Goal: Task Accomplishment & Management: Manage account settings

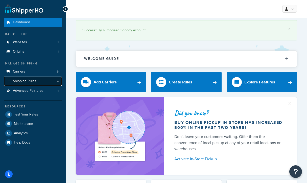
click at [33, 82] on span "Shipping Rules" at bounding box center [25, 81] width 24 height 4
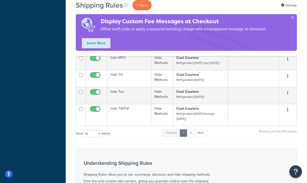
scroll to position [215, 0]
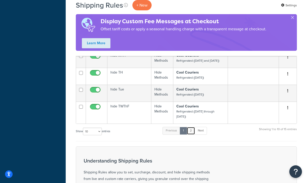
click at [191, 134] on link "2" at bounding box center [191, 131] width 8 height 8
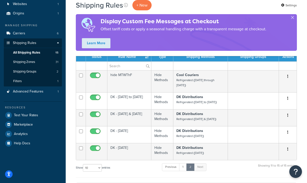
scroll to position [38, 0]
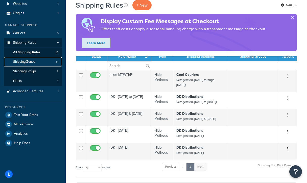
click at [30, 61] on span "Shipping Zones" at bounding box center [24, 62] width 22 height 4
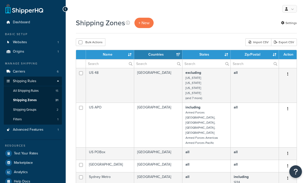
select select "15"
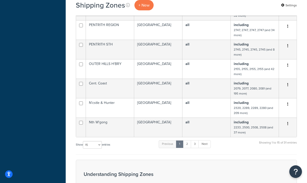
scroll to position [267, 0]
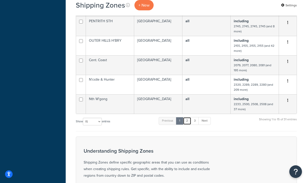
click at [189, 117] on link "2" at bounding box center [187, 121] width 8 height 8
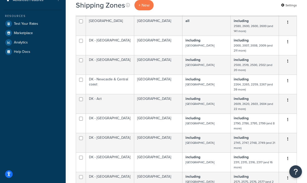
scroll to position [129, 0]
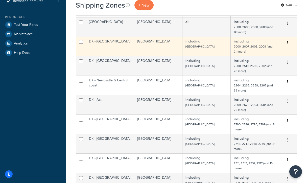
click at [96, 42] on td "DK - [GEOGRAPHIC_DATA]" at bounding box center [110, 46] width 48 height 19
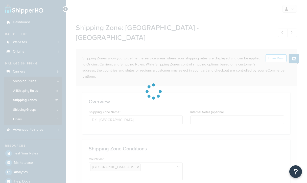
select select "including"
select select "excluding"
select select "including"
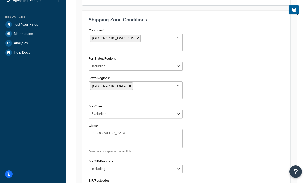
scroll to position [185, 0]
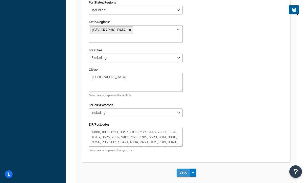
click at [185, 169] on button "Save" at bounding box center [184, 173] width 14 height 8
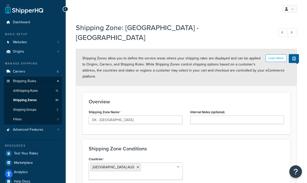
scroll to position [72, 0]
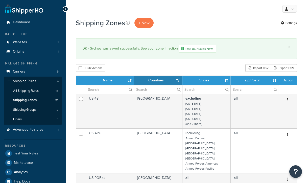
select select "15"
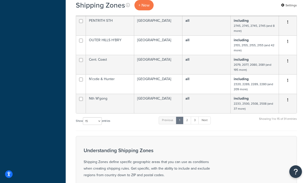
scroll to position [295, 0]
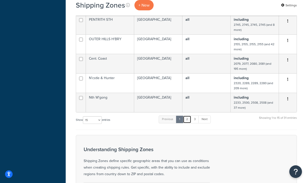
click at [187, 116] on link "2" at bounding box center [187, 120] width 8 height 8
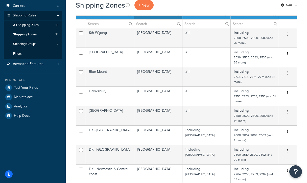
scroll to position [64, 0]
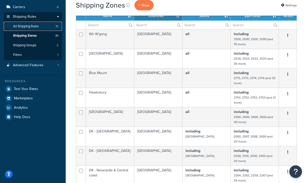
click at [31, 25] on span "All Shipping Rules" at bounding box center [26, 26] width 26 height 4
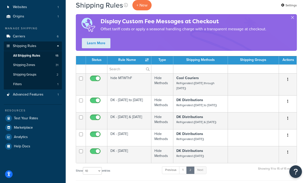
scroll to position [37, 0]
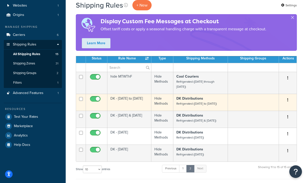
click at [120, 101] on td "DK - [DATE] to [DATE]" at bounding box center [129, 102] width 44 height 17
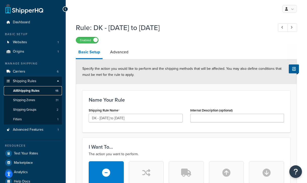
click at [37, 91] on span "All Shipping Rules" at bounding box center [26, 91] width 26 height 4
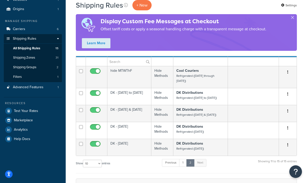
scroll to position [49, 0]
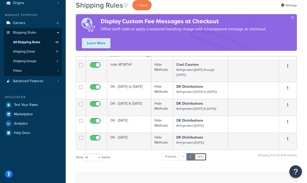
click at [204, 158] on link "Next" at bounding box center [200, 157] width 12 height 8
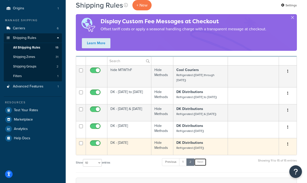
scroll to position [42, 0]
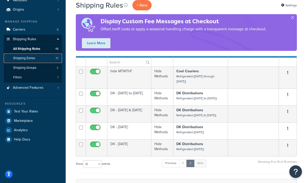
click at [35, 58] on span "Shipping Zones" at bounding box center [24, 58] width 22 height 4
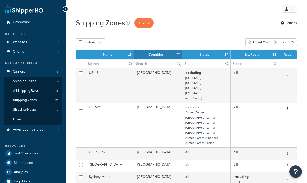
select select "15"
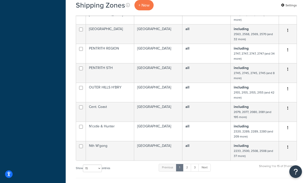
scroll to position [263, 0]
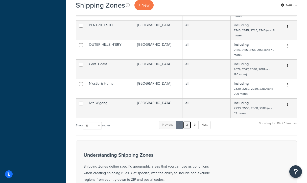
click at [187, 121] on link "2" at bounding box center [187, 125] width 8 height 8
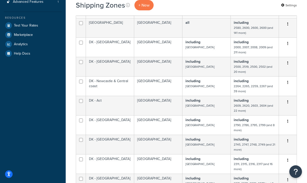
scroll to position [117, 0]
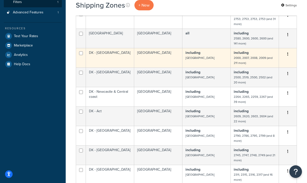
click at [110, 58] on td "DK - [GEOGRAPHIC_DATA]" at bounding box center [110, 57] width 48 height 19
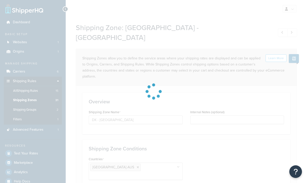
select select "including"
select select "excluding"
select select "including"
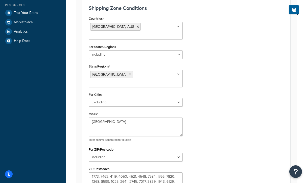
scroll to position [141, 0]
drag, startPoint x: 111, startPoint y: 99, endPoint x: 73, endPoint y: 91, distance: 38.2
click at [73, 91] on div "Shipping Zone: [GEOGRAPHIC_DATA] - [GEOGRAPHIC_DATA] Learn More Shipping Zones …" at bounding box center [186, 59] width 241 height 361
click at [216, 91] on div "Countries [GEOGRAPHIC_DATA] [GEOGRAPHIC_DATA] All Countries ALL [GEOGRAPHIC_DAT…" at bounding box center [186, 108] width 203 height 186
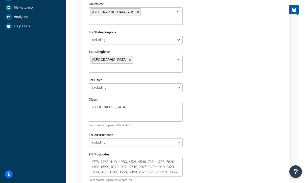
scroll to position [156, 0]
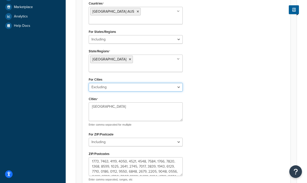
click at [101, 83] on select "All Including Excluding" at bounding box center [136, 87] width 94 height 9
click at [89, 83] on select "All Including Excluding" at bounding box center [136, 87] width 94 height 9
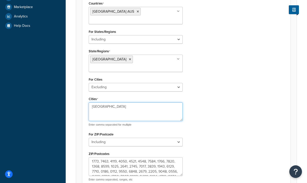
click at [122, 102] on textarea "[GEOGRAPHIC_DATA]" at bounding box center [136, 111] width 94 height 19
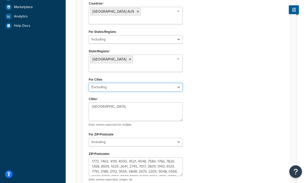
click at [113, 83] on select "All Including Excluding" at bounding box center [136, 87] width 94 height 9
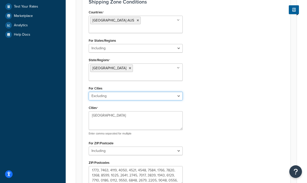
scroll to position [149, 0]
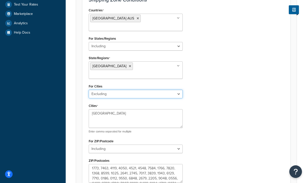
click at [168, 90] on select "All Including Excluding" at bounding box center [136, 94] width 94 height 9
select select "including"
click at [89, 90] on select "All Including Excluding" at bounding box center [136, 94] width 94 height 9
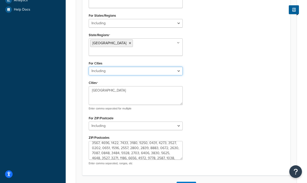
scroll to position [24, 0]
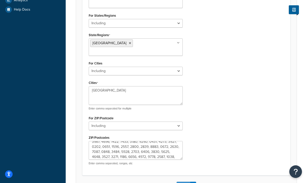
click at [183, 182] on button "Save" at bounding box center [184, 186] width 14 height 8
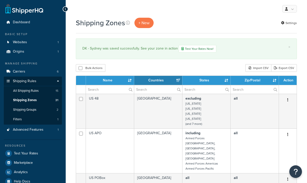
select select "15"
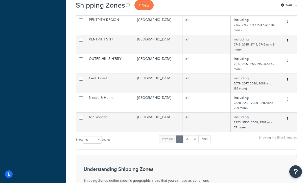
scroll to position [291, 0]
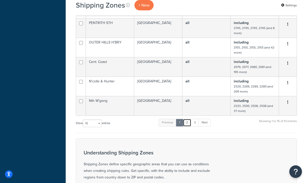
click at [187, 119] on link "2" at bounding box center [187, 123] width 8 height 8
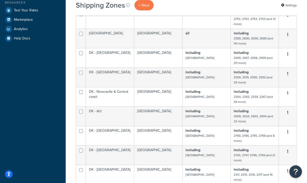
scroll to position [109, 0]
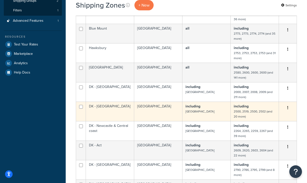
click at [95, 114] on td "DK - [GEOGRAPHIC_DATA]" at bounding box center [110, 111] width 48 height 19
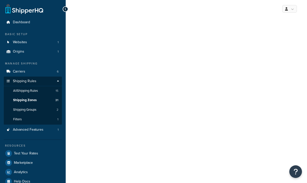
select select "including"
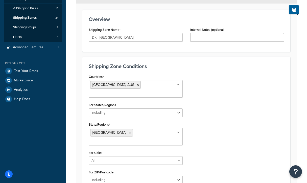
scroll to position [31, 0]
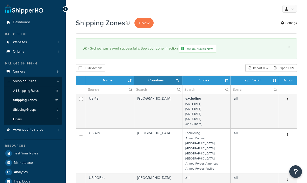
select select "15"
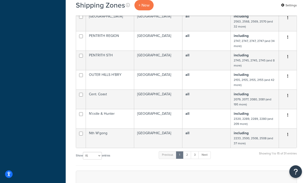
scroll to position [277, 0]
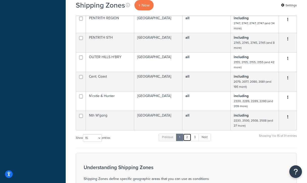
click at [189, 133] on link "2" at bounding box center [187, 137] width 8 height 8
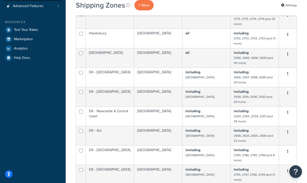
scroll to position [120, 0]
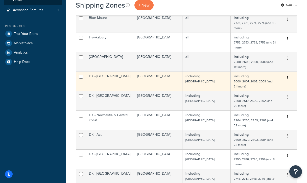
click at [107, 79] on td "DK - [GEOGRAPHIC_DATA]" at bounding box center [110, 81] width 48 height 19
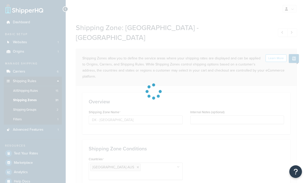
select select "including"
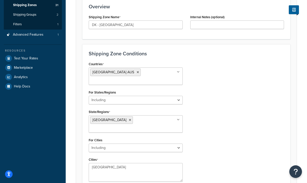
scroll to position [108, 0]
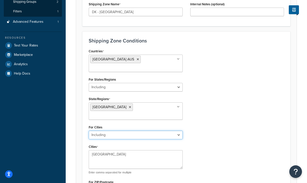
click at [124, 131] on select "All Including Excluding" at bounding box center [136, 135] width 94 height 9
select select "all"
click at [89, 131] on select "All Including Excluding" at bounding box center [136, 135] width 94 height 9
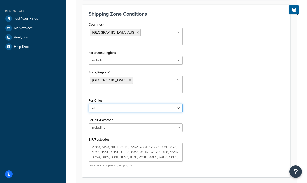
scroll to position [144, 0]
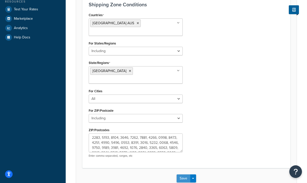
click at [182, 174] on button "Save" at bounding box center [184, 178] width 14 height 8
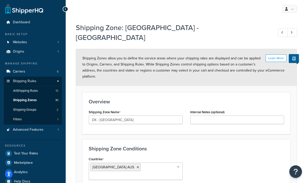
scroll to position [5, 0]
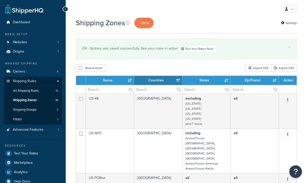
select select "15"
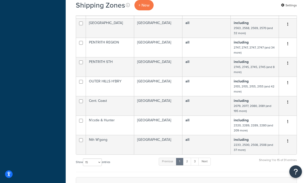
scroll to position [313, 0]
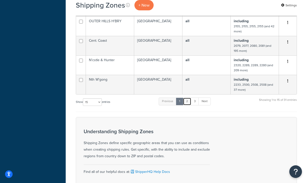
click at [189, 98] on link "2" at bounding box center [187, 102] width 8 height 8
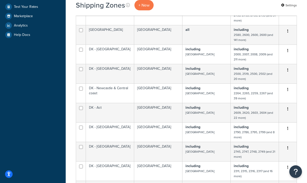
scroll to position [146, 0]
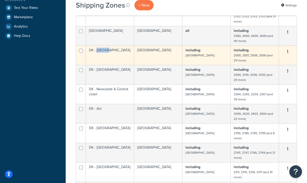
click at [102, 52] on td "DK - [GEOGRAPHIC_DATA]" at bounding box center [110, 54] width 48 height 19
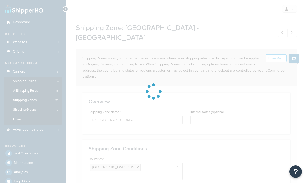
select select "including"
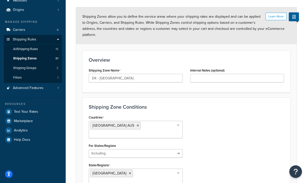
scroll to position [52, 0]
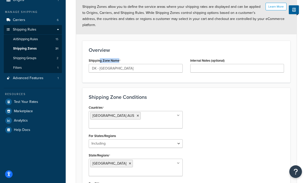
drag, startPoint x: 100, startPoint y: 51, endPoint x: 122, endPoint y: 51, distance: 22.0
click at [122, 57] on div "Shipping Zone Name DK - Sydney" at bounding box center [136, 65] width 94 height 16
click at [122, 64] on input "DK - [GEOGRAPHIC_DATA]" at bounding box center [136, 68] width 94 height 9
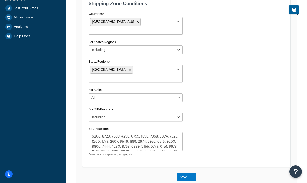
scroll to position [150, 0]
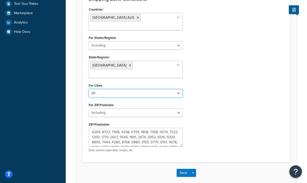
click at [129, 89] on select "All Including Excluding" at bounding box center [136, 93] width 94 height 9
click at [89, 89] on select "All Including Excluding" at bounding box center [136, 93] width 94 height 9
click at [131, 89] on select "All Including Excluding" at bounding box center [136, 93] width 94 height 9
select select "excluding"
click at [89, 89] on select "All Including Excluding" at bounding box center [136, 93] width 94 height 9
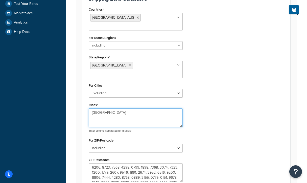
click at [122, 108] on textarea "[GEOGRAPHIC_DATA]" at bounding box center [136, 117] width 94 height 19
drag, startPoint x: 122, startPoint y: 90, endPoint x: 82, endPoint y: 89, distance: 39.9
click at [82, 89] on form "Learn More Shipping Zones allow you to define the service areas where your ship…" at bounding box center [186, 58] width 221 height 319
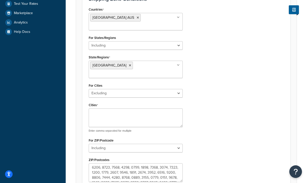
click at [211, 101] on div "Countries Australia AUS All Countries ALL United States USA Afghanistan AFG Alb…" at bounding box center [186, 99] width 203 height 186
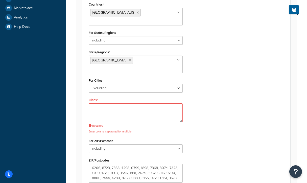
scroll to position [155, 0]
click at [125, 103] on textarea "Cities" at bounding box center [136, 112] width 94 height 19
click at [126, 103] on textarea "Cities" at bounding box center [136, 112] width 94 height 19
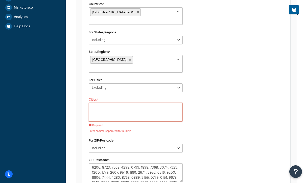
click at [126, 103] on textarea "Cities" at bounding box center [136, 112] width 94 height 19
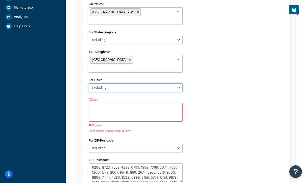
click at [126, 83] on select "All Including Excluding" at bounding box center [136, 87] width 94 height 9
select select "all"
click at [89, 83] on select "All Including Excluding" at bounding box center [136, 87] width 94 height 9
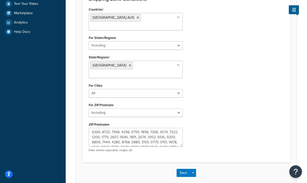
click at [121, 101] on div "For ZIP/Postcode All Including Excluding" at bounding box center [136, 109] width 94 height 16
click at [99, 128] on textarea "ZIP/Postcodes" at bounding box center [136, 137] width 94 height 19
click at [100, 128] on textarea "ZIP/Postcodes" at bounding box center [136, 137] width 94 height 19
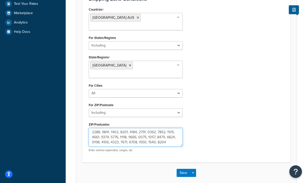
scroll to position [116, 0]
click at [143, 128] on textarea "ZIP/Postcodes" at bounding box center [136, 137] width 94 height 19
type textarea "2000, 2007, 2008, 2009, 2010, 2011, 2015, 2016, 2017, 2018, 2019, 2020, 2021, 2…"
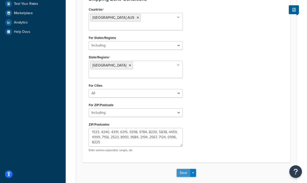
click at [182, 169] on button "Save" at bounding box center [184, 173] width 14 height 8
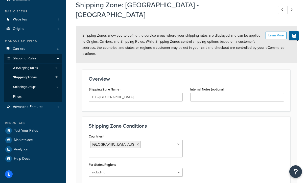
scroll to position [50, 0]
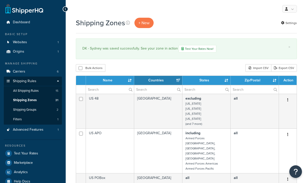
select select "15"
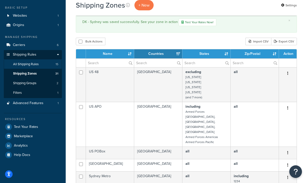
scroll to position [13, 0]
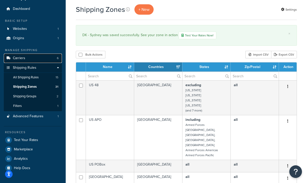
click at [27, 59] on link "Carriers 6" at bounding box center [33, 58] width 58 height 9
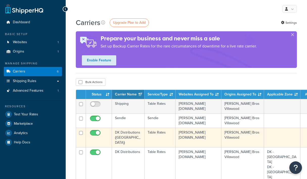
scroll to position [11, 0]
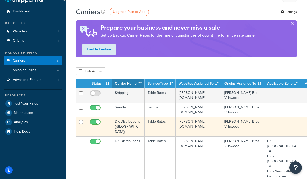
click at [131, 127] on td "DK Distributions ([GEOGRAPHIC_DATA])" at bounding box center [128, 126] width 33 height 19
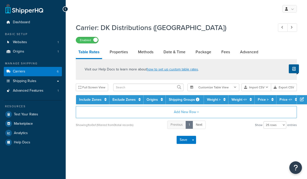
select select "25"
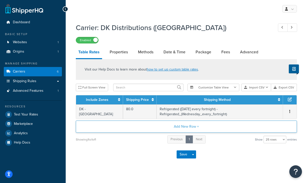
scroll to position [1, 0]
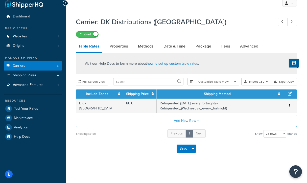
scroll to position [7, 0]
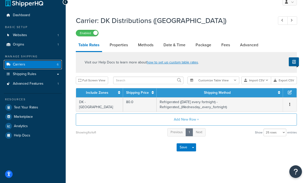
click at [32, 67] on link "Carriers 6" at bounding box center [33, 64] width 58 height 9
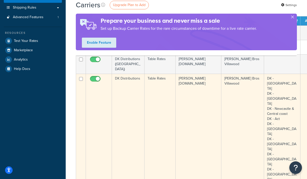
scroll to position [74, 0]
click at [135, 77] on td "DK Distributions" at bounding box center [128, 151] width 33 height 156
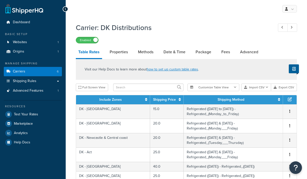
select select "25"
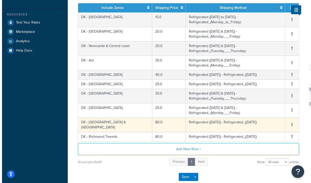
scroll to position [66, 0]
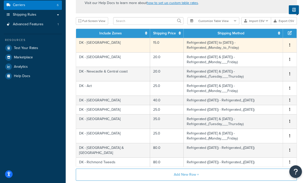
click at [89, 43] on td "DK - [GEOGRAPHIC_DATA]" at bounding box center [113, 45] width 74 height 14
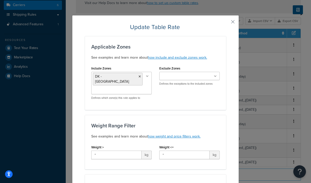
click at [178, 75] on input "Exclude Zones" at bounding box center [183, 77] width 45 height 6
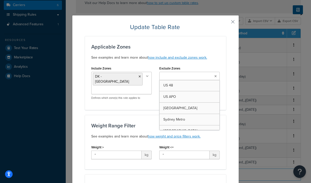
click at [179, 75] on input "Exclude Zones" at bounding box center [183, 77] width 45 height 6
click at [147, 96] on p "Defines which zone(s) this rate applies to" at bounding box center [121, 98] width 60 height 4
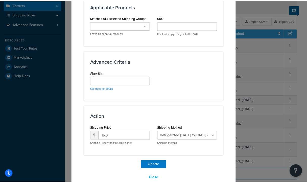
scroll to position [292, 0]
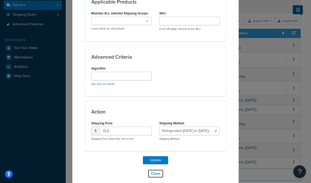
click at [154, 170] on button "Close" at bounding box center [156, 173] width 16 height 9
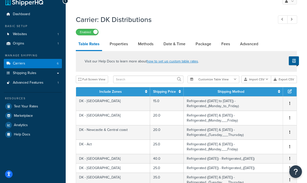
scroll to position [19, 0]
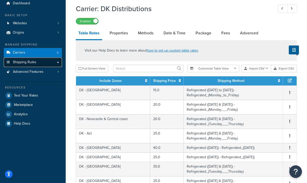
click at [22, 62] on span "Shipping Rules" at bounding box center [25, 62] width 24 height 4
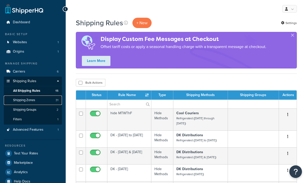
click at [35, 100] on span "Shipping Zones" at bounding box center [24, 100] width 22 height 4
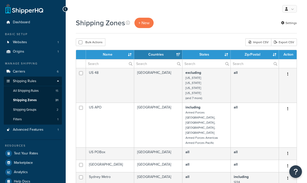
select select "15"
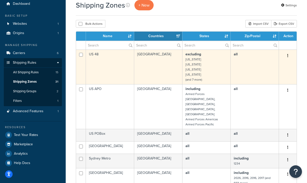
scroll to position [18, 0]
click at [82, 55] on input "checkbox" at bounding box center [81, 55] width 4 height 4
checkbox input "true"
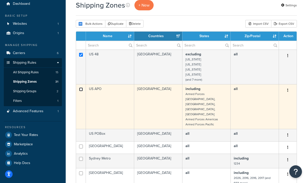
click at [82, 89] on input "checkbox" at bounding box center [81, 89] width 4 height 4
checkbox input "true"
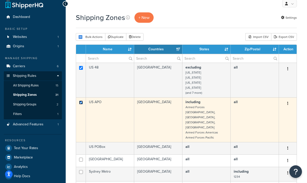
scroll to position [0, 0]
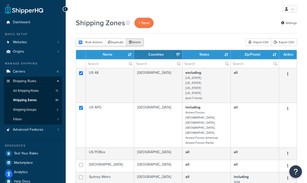
click at [139, 40] on button "Delete" at bounding box center [134, 42] width 17 height 8
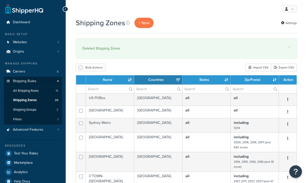
select select "15"
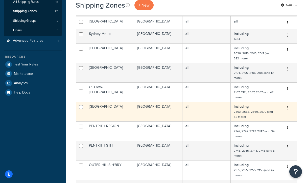
scroll to position [74, 0]
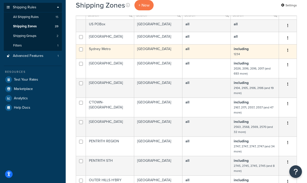
click at [109, 49] on td "Sydney Metro" at bounding box center [110, 51] width 48 height 14
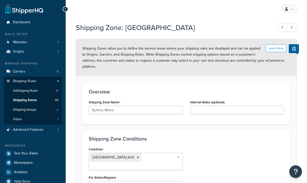
select select "including"
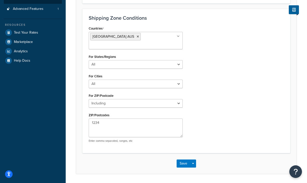
scroll to position [129, 0]
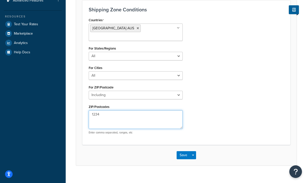
click at [111, 114] on textarea "1234" at bounding box center [136, 119] width 94 height 19
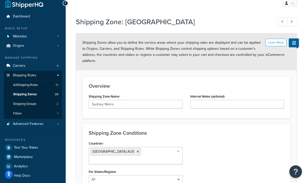
scroll to position [49, 0]
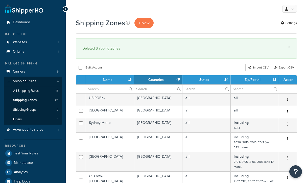
select select "15"
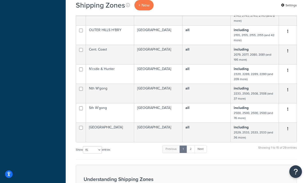
scroll to position [232, 0]
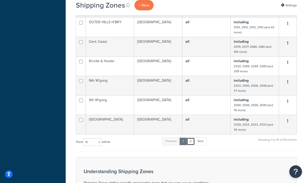
click at [192, 141] on link "2" at bounding box center [191, 141] width 8 height 8
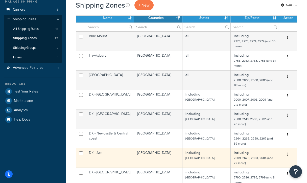
scroll to position [27, 0]
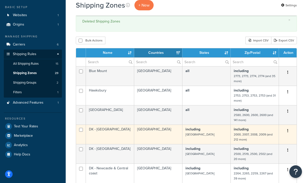
click at [106, 130] on td "DK - Sydney" at bounding box center [110, 134] width 48 height 19
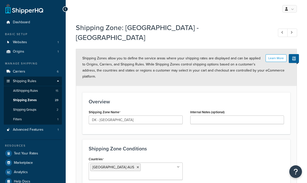
select select "including"
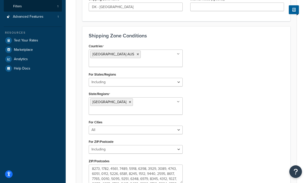
scroll to position [133, 0]
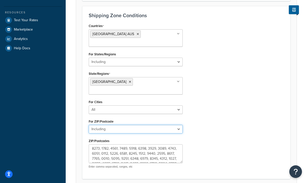
click at [110, 125] on select "All Including Excluding" at bounding box center [136, 129] width 94 height 9
click at [89, 125] on select "All Including Excluding" at bounding box center [136, 129] width 94 height 9
drag, startPoint x: 211, startPoint y: 114, endPoint x: 202, endPoint y: 117, distance: 9.3
click at [211, 114] on div "Countries Australia AUS All Countries ALL United States USA Afghanistan AFG Alb…" at bounding box center [186, 97] width 203 height 150
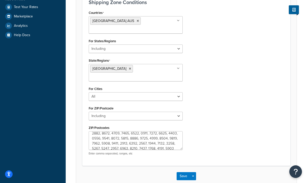
scroll to position [116, 0]
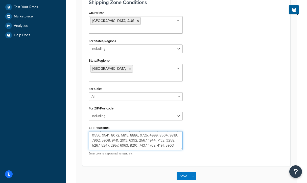
click at [161, 131] on textarea "ZIP/Postcodes" at bounding box center [136, 140] width 94 height 19
type textarea "2000, 2007, 2008, 2009, 2010, 2011, 2015, 2016, 2017, 2018, 2019, 2020, 2021, 2…"
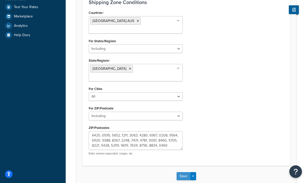
click at [184, 172] on button "Save" at bounding box center [184, 176] width 14 height 8
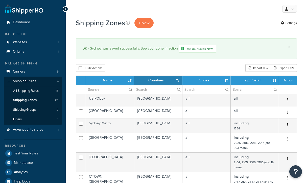
select select "15"
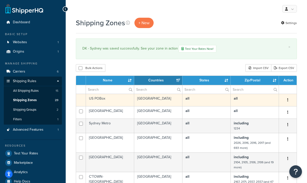
click at [287, 99] on button "button" at bounding box center [287, 100] width 7 height 8
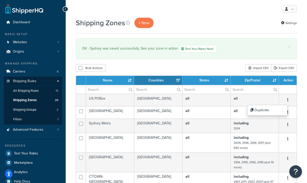
click at [192, 64] on div "Bulk Actions Duplicate Delete Import CSV Export CSV" at bounding box center [186, 68] width 221 height 8
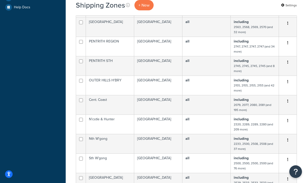
scroll to position [257, 0]
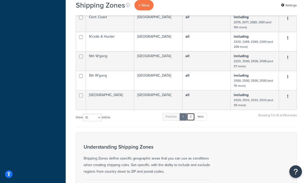
click at [192, 118] on link "2" at bounding box center [191, 117] width 8 height 8
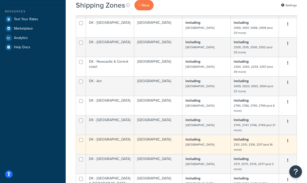
scroll to position [73, 0]
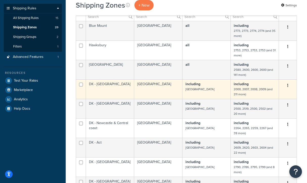
click at [287, 87] on button "button" at bounding box center [287, 86] width 7 height 8
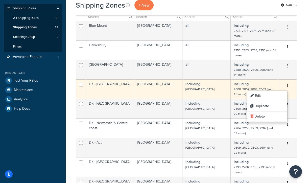
click at [287, 87] on button "button" at bounding box center [287, 86] width 7 height 8
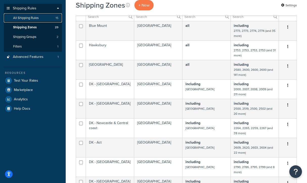
click at [38, 16] on span "All Shipping Rules" at bounding box center [26, 18] width 26 height 4
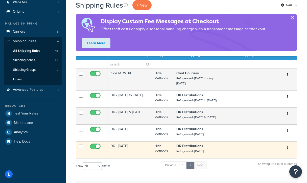
scroll to position [40, 0]
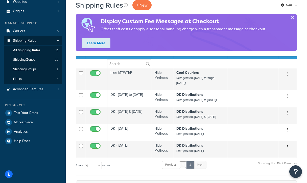
click at [183, 164] on link "1" at bounding box center [183, 165] width 8 height 8
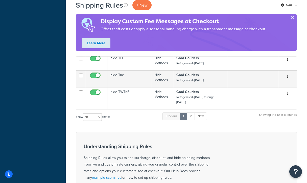
scroll to position [266, 0]
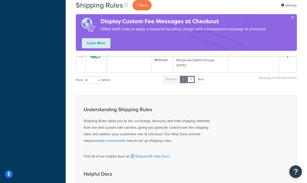
click at [194, 83] on link "2" at bounding box center [191, 80] width 8 height 8
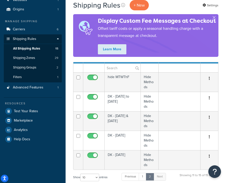
scroll to position [42, 0]
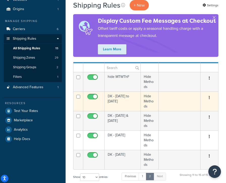
click at [130, 100] on td "DK - Monday to Friday" at bounding box center [123, 100] width 36 height 19
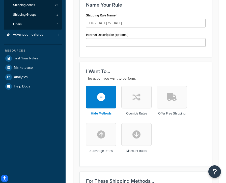
scroll to position [32, 0]
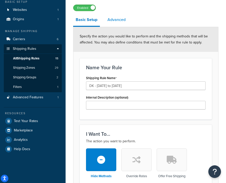
click at [119, 19] on link "Advanced" at bounding box center [116, 20] width 23 height 12
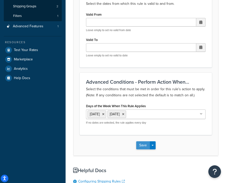
scroll to position [114, 0]
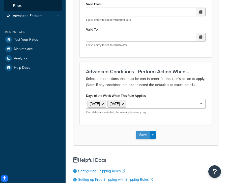
click at [146, 131] on button "Save" at bounding box center [143, 135] width 14 height 8
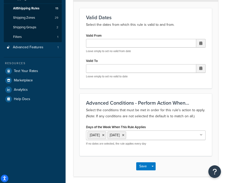
scroll to position [87, 0]
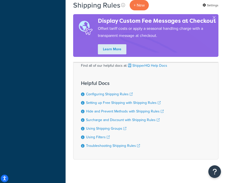
scroll to position [61, 0]
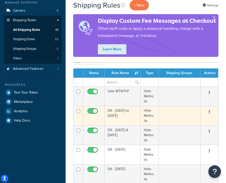
click at [114, 118] on td "DK - [DATE] to [DATE]" at bounding box center [123, 115] width 36 height 19
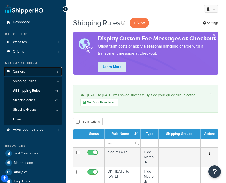
click at [26, 73] on link "Carriers 6" at bounding box center [33, 71] width 58 height 9
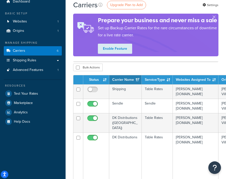
scroll to position [47, 0]
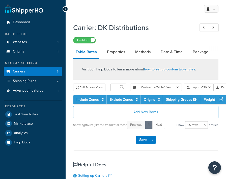
select select "25"
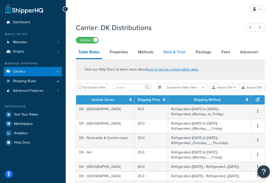
click at [178, 51] on link "Date & Time" at bounding box center [174, 52] width 27 height 12
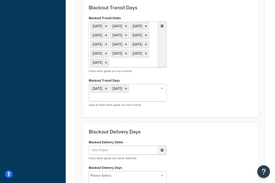
scroll to position [242, 0]
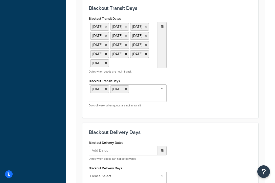
click at [190, 94] on div "Blackout Transit Dates 1 Sep 2025 11 Nov 2025 27 Nov 2025 25 Dec 2025 1 Jan 202…" at bounding box center [170, 63] width 171 height 97
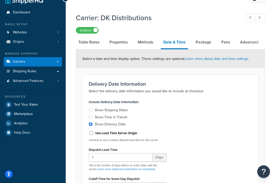
scroll to position [11, 0]
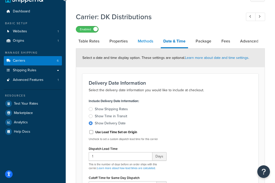
click at [147, 42] on link "Methods" at bounding box center [145, 41] width 20 height 12
select select "25"
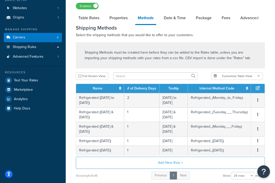
scroll to position [87, 0]
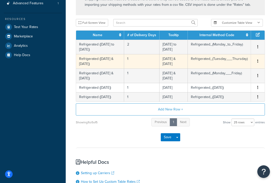
click at [90, 64] on td "Refrigerated ([DATE] & [DATE])" at bounding box center [100, 61] width 48 height 14
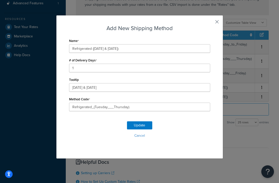
click at [210, 23] on button "button" at bounding box center [209, 23] width 1 height 1
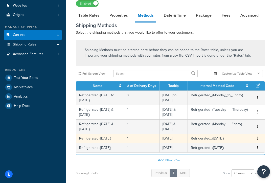
scroll to position [36, 0]
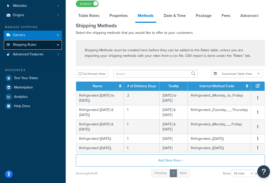
click at [36, 48] on link "Shipping Rules" at bounding box center [33, 44] width 58 height 9
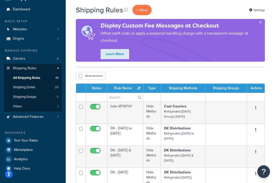
scroll to position [60, 0]
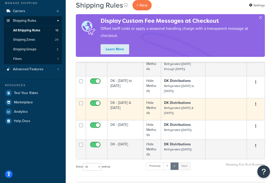
click at [125, 108] on td "DK - [DATE] & [DATE]" at bounding box center [125, 109] width 36 height 22
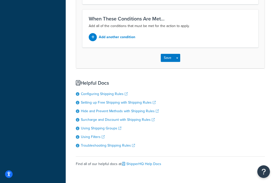
scroll to position [21, 0]
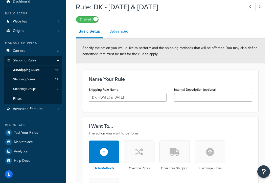
click at [119, 31] on link "Advanced" at bounding box center [119, 31] width 23 height 12
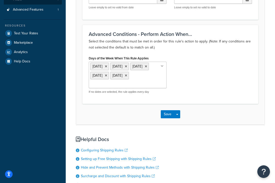
scroll to position [120, 0]
click at [167, 114] on button "Save" at bounding box center [168, 114] width 14 height 8
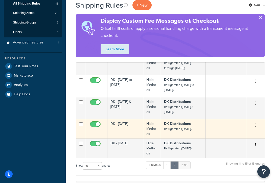
scroll to position [86, 0]
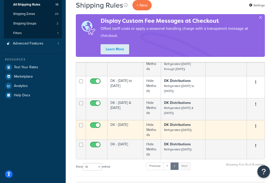
click at [127, 124] on td "DK - [DATE]" at bounding box center [125, 129] width 36 height 19
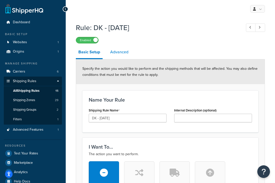
click at [125, 55] on link "Advanced" at bounding box center [119, 52] width 23 height 12
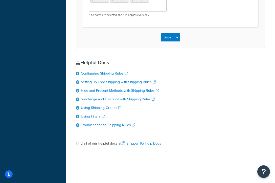
scroll to position [203, 0]
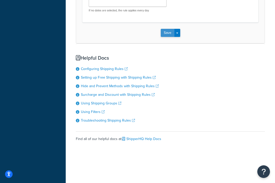
click at [168, 32] on button "Save" at bounding box center [168, 33] width 14 height 8
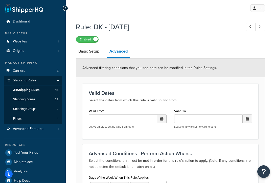
scroll to position [1, 0]
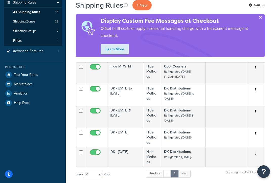
scroll to position [95, 0]
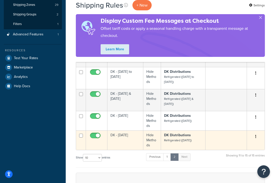
click at [123, 137] on td "DK - Thursday" at bounding box center [125, 139] width 36 height 19
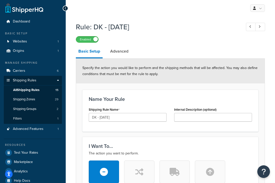
scroll to position [1, 0]
click at [120, 49] on link "Advanced" at bounding box center [119, 51] width 23 height 12
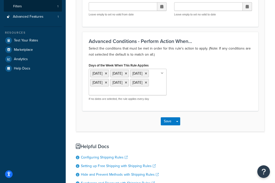
scroll to position [114, 0]
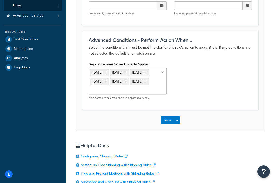
click at [204, 110] on div "Advanced Conditions - Perform Action When... Select the conditions that must be…" at bounding box center [170, 70] width 176 height 79
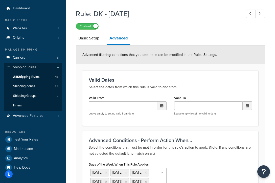
scroll to position [0, 0]
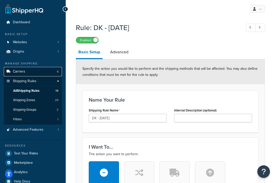
click at [27, 74] on link "Carriers 6" at bounding box center [33, 71] width 58 height 9
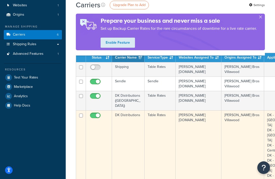
scroll to position [37, 0]
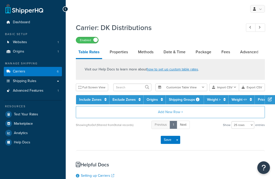
select select "25"
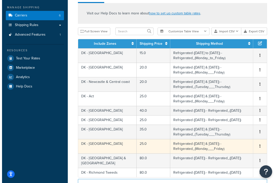
scroll to position [58, 0]
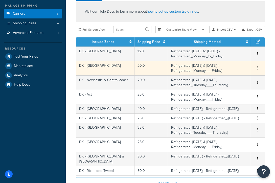
click at [200, 67] on td "Refrigerated ([DATE] & [DATE]) - Refrigerated_(Monday___Friday)" at bounding box center [209, 68] width 83 height 14
select select "174765"
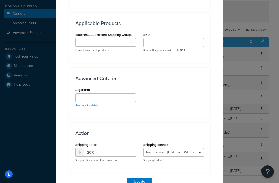
scroll to position [271, 0]
click at [233, 23] on div "Update Table Rate Applicable Zones See examples and learn more about how includ…" at bounding box center [139, 91] width 279 height 183
click at [179, 149] on select "Refrigerated ([DATE] to [DATE]) - Refrigerated_(Monday_to_Friday) Refrigerated …" at bounding box center [173, 152] width 60 height 9
click at [143, 148] on select "Refrigerated ([DATE] to [DATE]) - Refrigerated_(Monday_to_Friday) Refrigerated …" at bounding box center [173, 152] width 60 height 9
click at [186, 166] on div "Action Shipping Price $ 20.0 Shipping Price when this rule is met Shipping Meth…" at bounding box center [139, 147] width 141 height 50
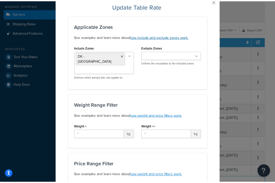
scroll to position [0, 0]
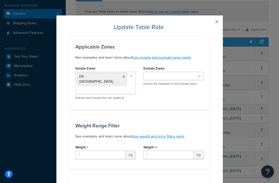
click at [210, 23] on button "button" at bounding box center [209, 23] width 1 height 1
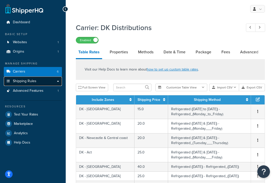
click at [40, 79] on link "Shipping Rules" at bounding box center [33, 81] width 58 height 9
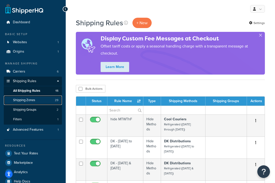
click at [33, 100] on span "Shipping Zones" at bounding box center [24, 100] width 22 height 4
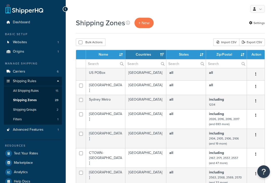
select select "15"
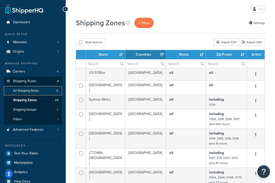
click at [31, 92] on span "All Shipping Rules" at bounding box center [26, 91] width 26 height 4
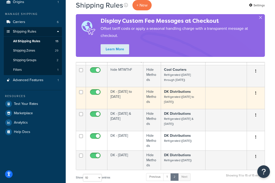
scroll to position [51, 0]
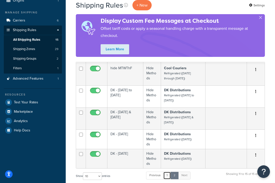
click at [168, 176] on link "1" at bounding box center [167, 176] width 8 height 8
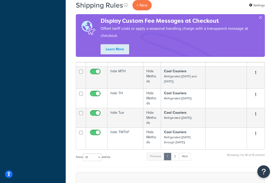
scroll to position [244, 0]
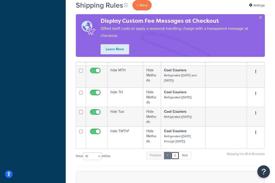
click at [178, 157] on link "2" at bounding box center [175, 156] width 8 height 8
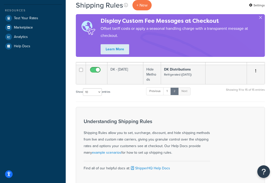
scroll to position [64, 0]
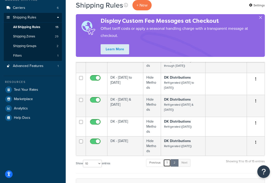
click at [167, 163] on link "1" at bounding box center [167, 163] width 8 height 8
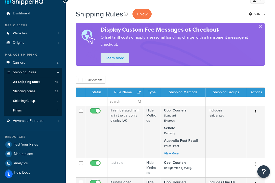
scroll to position [0, 0]
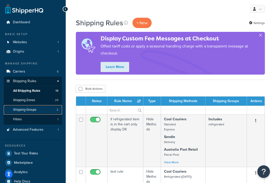
click at [36, 110] on span "Shipping Groups" at bounding box center [24, 110] width 23 height 4
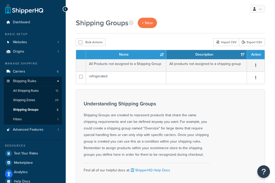
click at [174, 104] on h3 "Understanding Shipping Groups" at bounding box center [147, 104] width 126 height 6
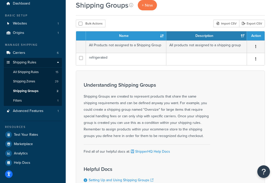
scroll to position [9, 0]
